Goal: Subscribe to service/newsletter

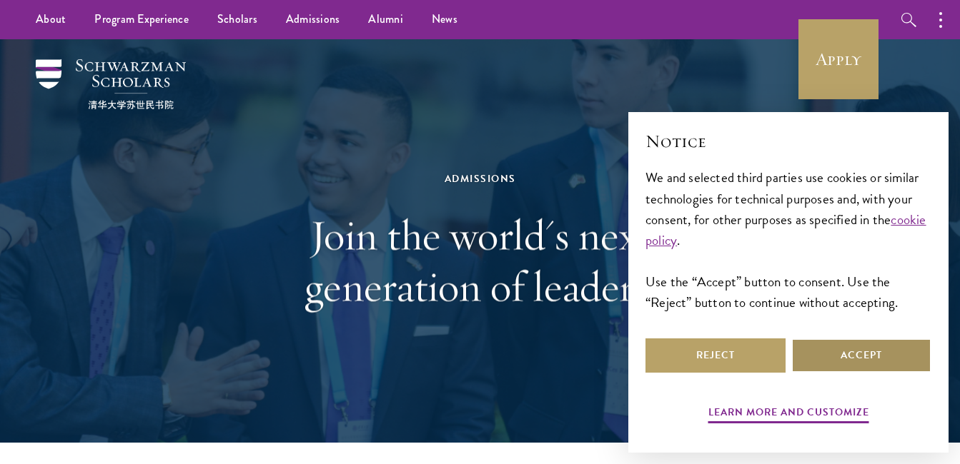
click at [847, 355] on button "Accept" at bounding box center [861, 356] width 140 height 34
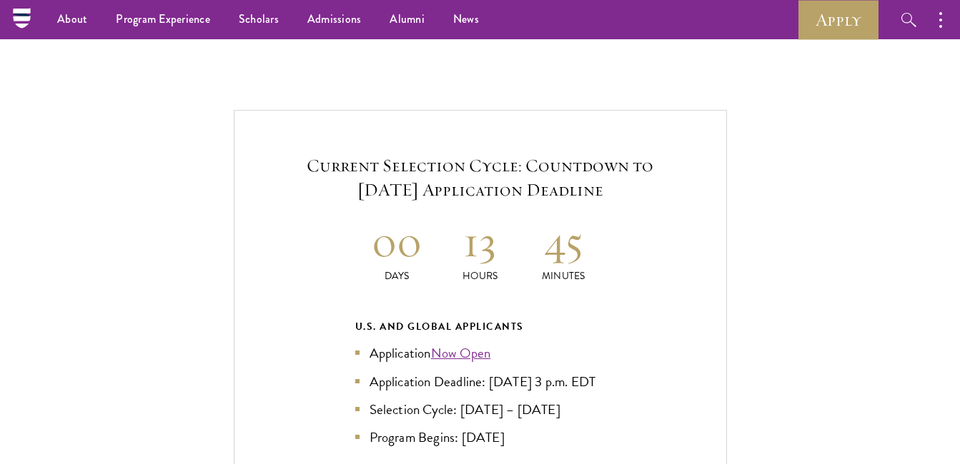
scroll to position [2917, 0]
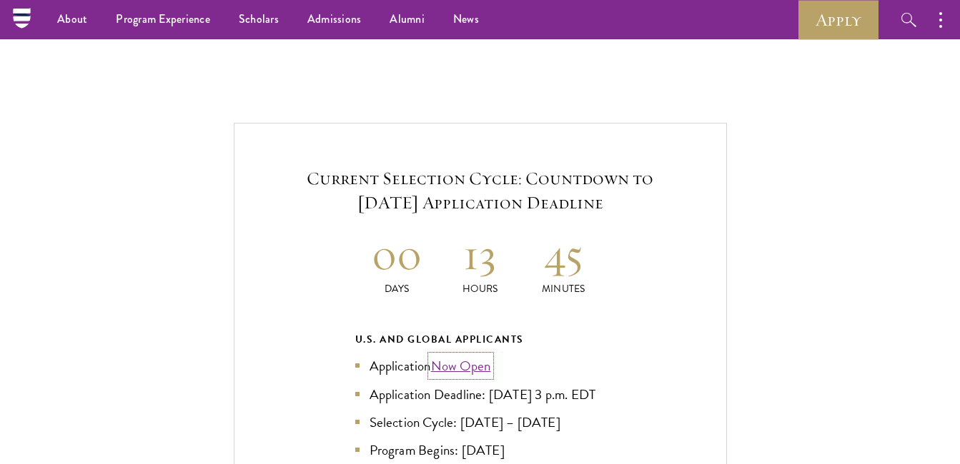
click at [464, 356] on link "Now Open" at bounding box center [461, 366] width 60 height 21
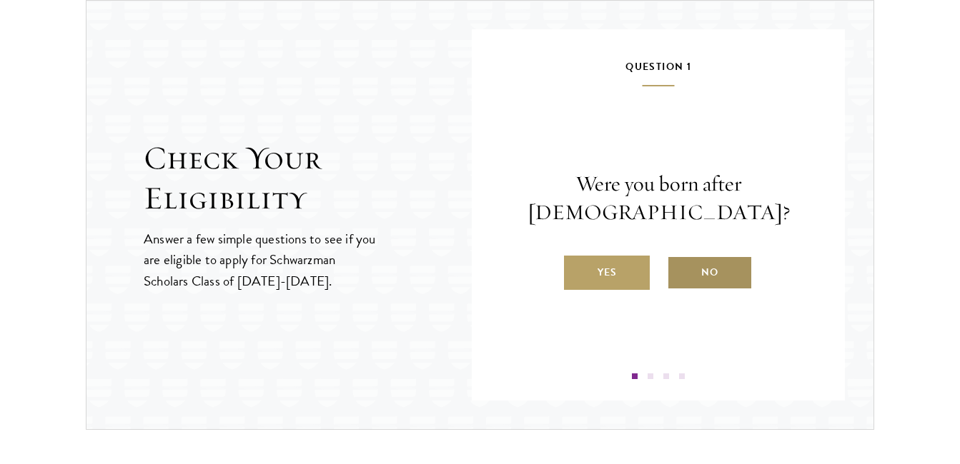
click at [719, 264] on label "No" at bounding box center [710, 273] width 86 height 34
click at [680, 264] on input "No" at bounding box center [673, 263] width 13 height 13
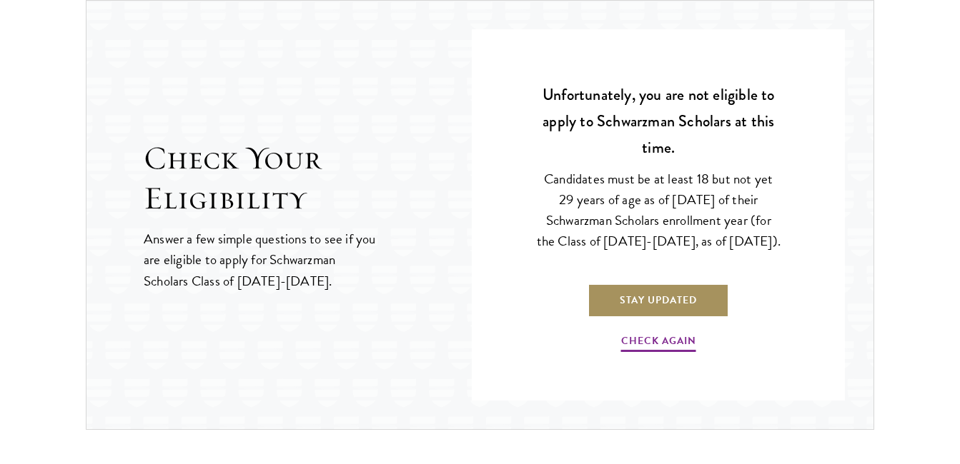
click at [691, 312] on link "Stay Updated" at bounding box center [657, 301] width 141 height 34
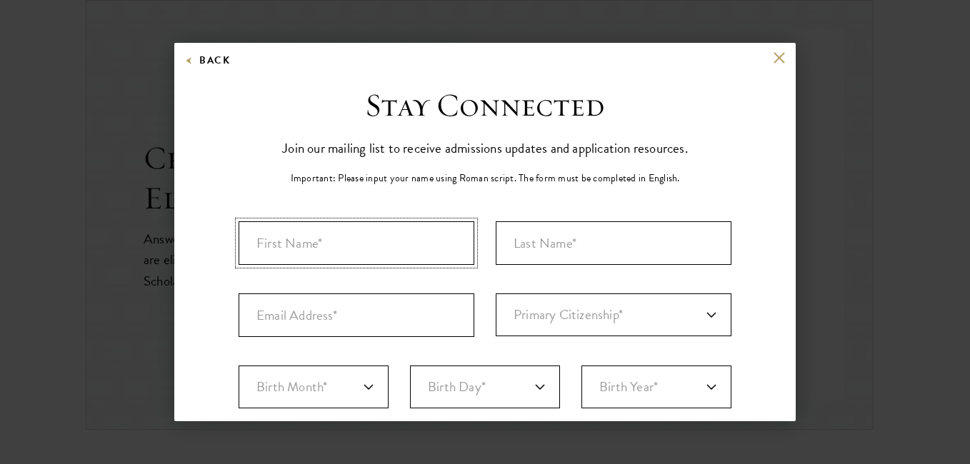
click at [338, 237] on input "First Name*" at bounding box center [357, 244] width 236 height 44
type input "Gul"
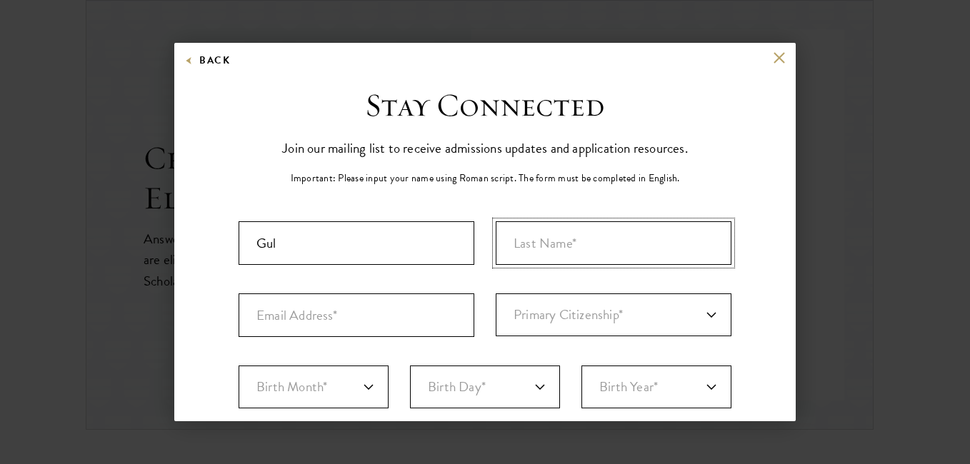
click at [545, 253] on input "Last Name (Family Name)*" at bounding box center [614, 244] width 236 height 44
click at [541, 246] on input "Baha" at bounding box center [614, 244] width 236 height 44
type input "Bahar"
type input "gbkhaskheli@sau.edu.pk"
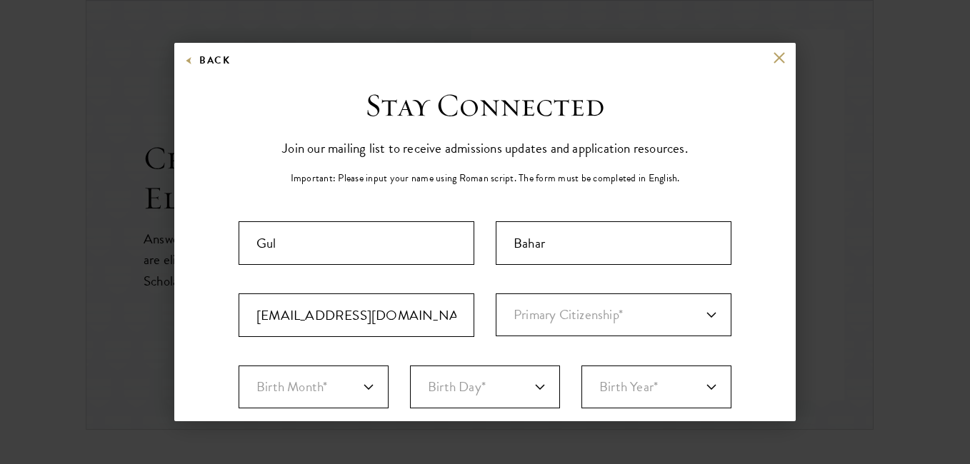
select select "PK"
select select
click at [705, 315] on select "Primary Citizenship* Afghanistan Aland Islands Albania Algeria Andorra Angola A…" at bounding box center [614, 315] width 236 height 43
select select "PK"
click at [496, 294] on select "Primary Citizenship* Afghanistan Aland Islands Albania Algeria Andorra Angola A…" at bounding box center [614, 315] width 236 height 43
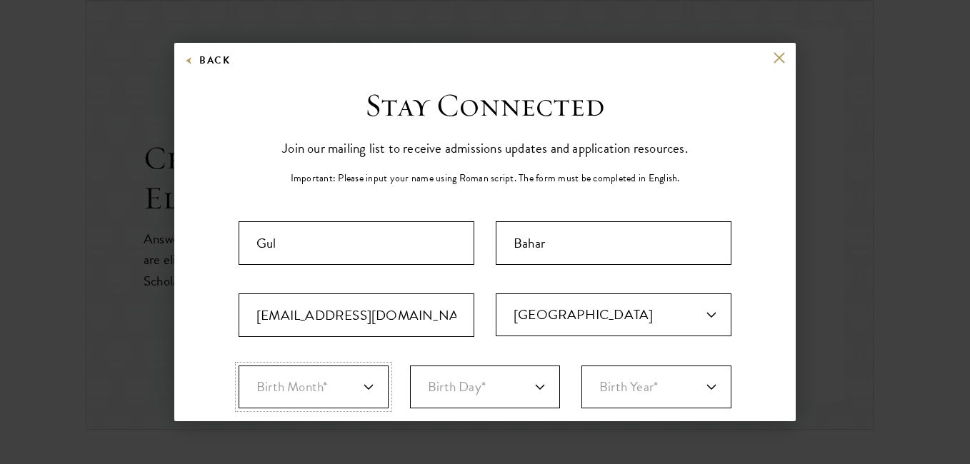
click at [369, 389] on select "Birth Month* January February March April May June July August September Octobe…" at bounding box center [314, 387] width 150 height 43
select select "03"
click at [239, 366] on select "Birth Month* January February March April May June July August September Octobe…" at bounding box center [314, 387] width 150 height 43
click at [533, 387] on select "Birth Day* 1 2 3 4 5 6 7 8 9 10 11 12 13 14 15 16 17 18 19 20 21 22 23 24 25 26…" at bounding box center [485, 387] width 150 height 43
select select "15"
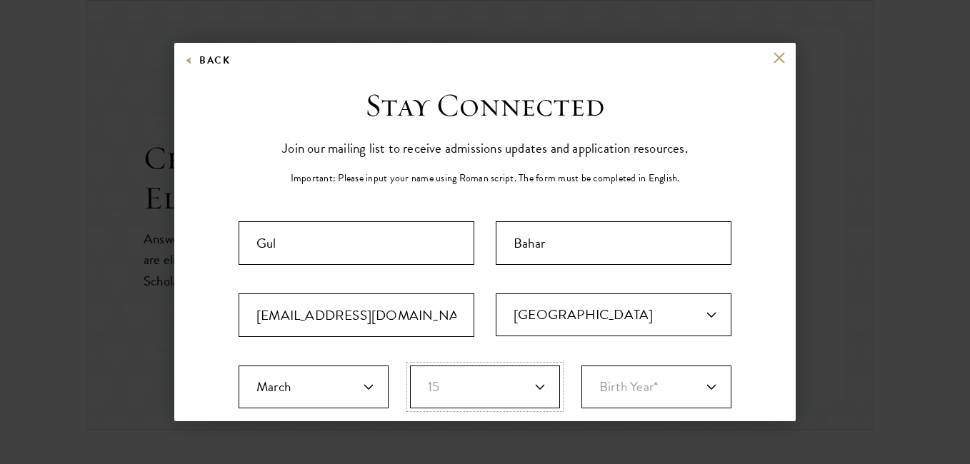
click at [410, 366] on select "Birth Day* 1 2 3 4 5 6 7 8 9 10 11 12 13 14 15 16 17 18 19 20 21 22 23 24 25 26…" at bounding box center [485, 387] width 150 height 43
click at [702, 382] on select "Birth Year* 2025 2024 2023 2022 2021 2020 2019 2018 2017 2016 2015 2014 2013 20…" at bounding box center [657, 387] width 150 height 43
select select "1984"
click at [582, 366] on select "Birth Year* 2025 2024 2023 2022 2021 2020 2019 2018 2017 2016 2015 2014 2013 20…" at bounding box center [657, 387] width 150 height 43
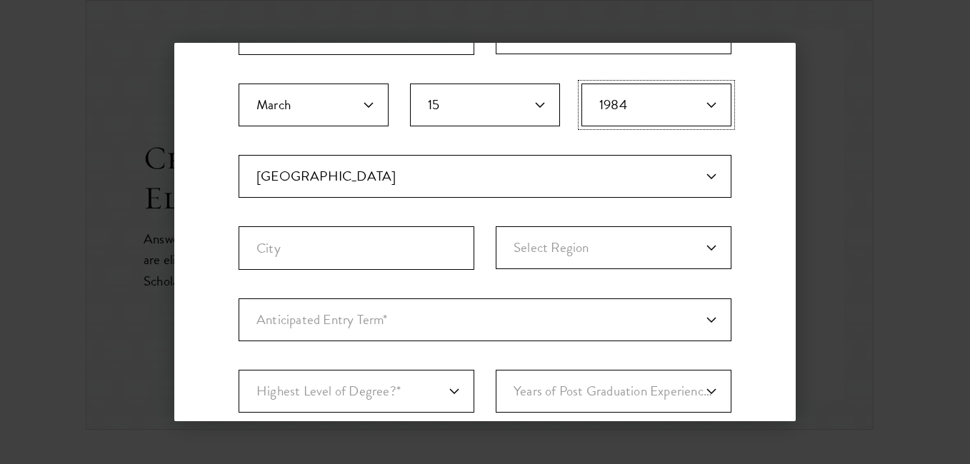
scroll to position [289, 0]
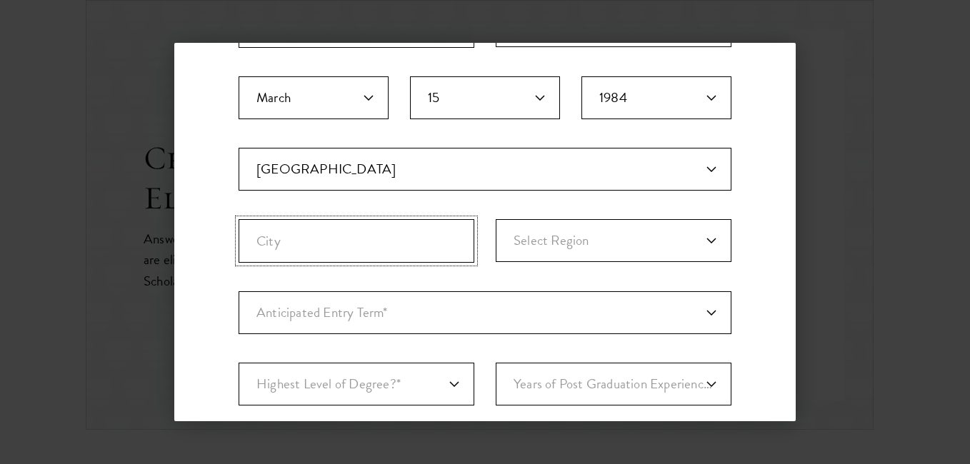
click at [393, 244] on input "City" at bounding box center [357, 241] width 236 height 44
type input "Hyderababd"
click at [557, 244] on select "Select Region Azad Kashmir Balochistan Federally Administered Tribal... Gilgit-…" at bounding box center [614, 240] width 236 height 43
select select "Sindh"
click at [496, 219] on select "Select Region Azad Kashmir Balochistan Federally Administered Tribal... Gilgit-…" at bounding box center [614, 240] width 236 height 43
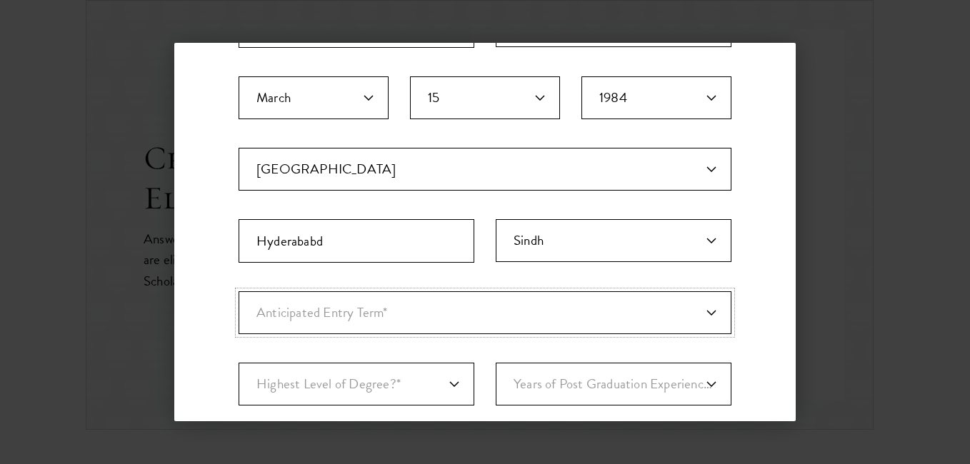
click at [703, 309] on select "Anticipated Entry Term* August 2026 (Application opens April 2025) Just Explori…" at bounding box center [485, 313] width 493 height 43
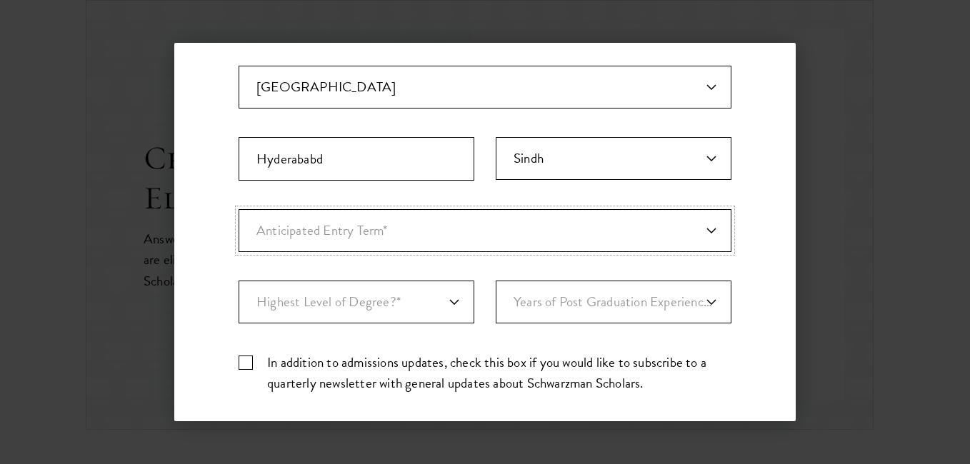
scroll to position [375, 0]
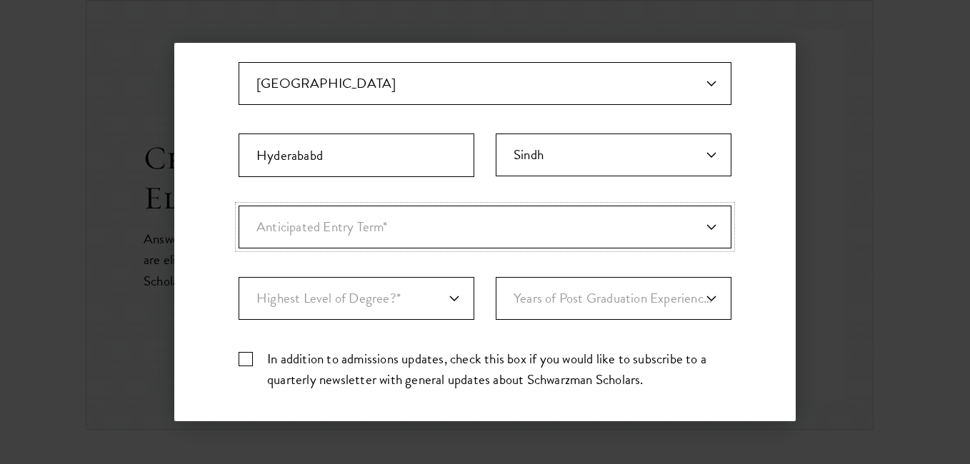
click at [695, 232] on select "Anticipated Entry Term* August 2026 (Application opens April 2025) Just Explori…" at bounding box center [485, 227] width 493 height 43
select select "a6790467-ebe7-4045-a56a-66c1cae98076"
click at [239, 206] on select "Anticipated Entry Term* August 2026 (Application opens April 2025) Just Explori…" at bounding box center [485, 227] width 493 height 43
click at [452, 301] on select "Highest Level of Degree?* PHD Bachelor's Master's Current Undergraduate Student" at bounding box center [357, 298] width 236 height 43
select select "c2c8a817-44d4-4016-b033-dfae9e51c6f7"
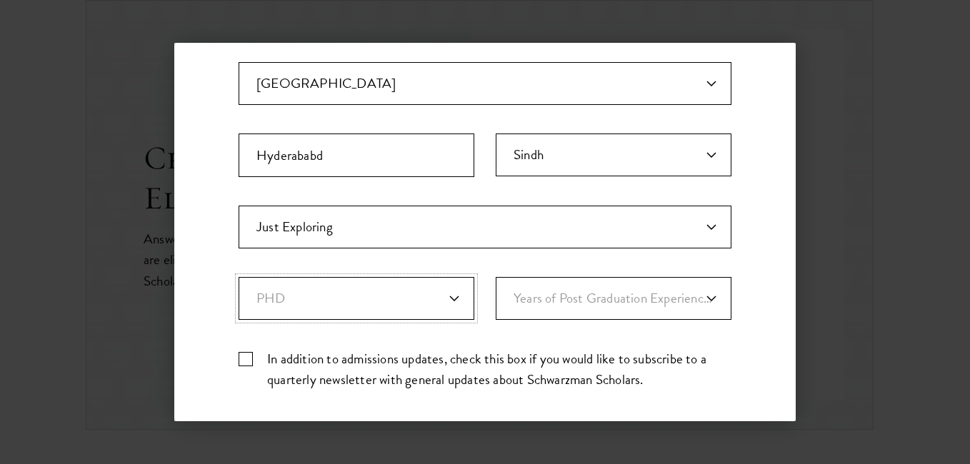
click at [239, 277] on select "Highest Level of Degree?* PHD Bachelor's Master's Current Undergraduate Student" at bounding box center [357, 298] width 236 height 43
click at [698, 293] on select "Years of Post Graduation Experience?* 1 2 3 4 5 6 7 8 9 10" at bounding box center [614, 298] width 236 height 43
select select "9"
click at [496, 277] on select "Years of Post Graduation Experience?* 1 2 3 4 5 6 7 8 9 10" at bounding box center [614, 298] width 236 height 43
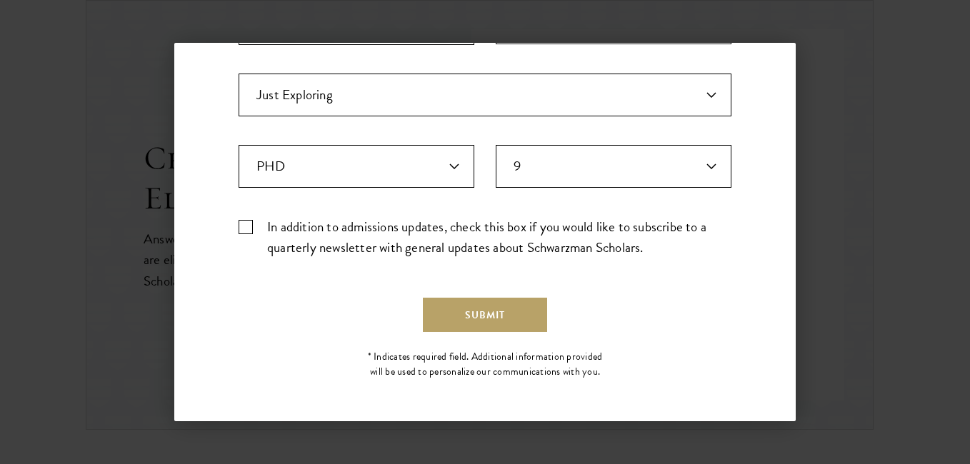
click at [242, 226] on label "In addition to admissions updates, check this box if you would like to subscrib…" at bounding box center [485, 237] width 493 height 41
click at [242, 226] on input "In addition to admissions updates, check this box if you would like to subscrib…" at bounding box center [485, 221] width 493 height 9
checkbox input "true"
click at [466, 320] on button "Submit" at bounding box center [485, 315] width 124 height 34
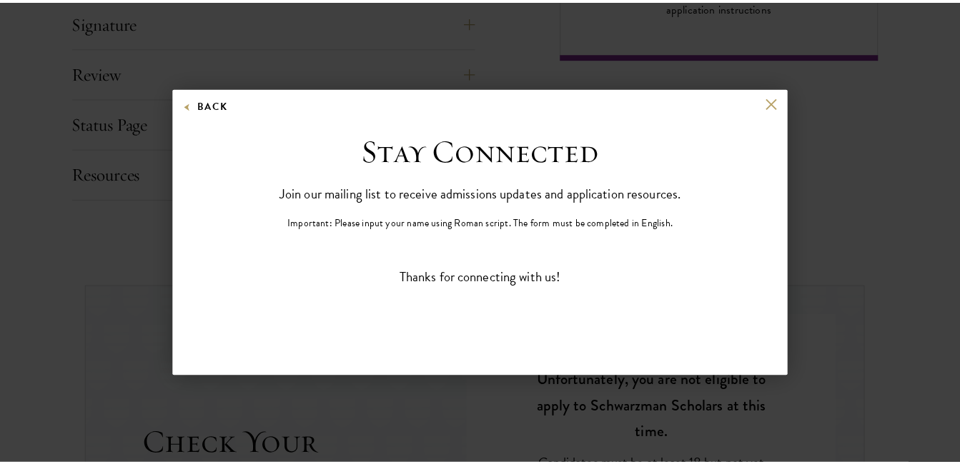
scroll to position [0, 0]
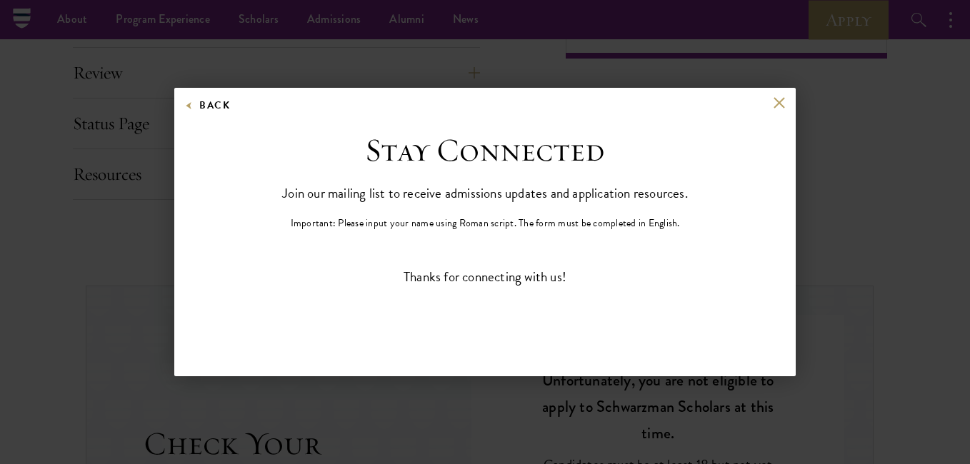
click at [782, 96] on div "Back Stay Connected Please select what best describes you: Prospective Applican…" at bounding box center [485, 232] width 622 height 289
click at [780, 102] on button at bounding box center [779, 102] width 12 height 12
